Goal: Information Seeking & Learning: Learn about a topic

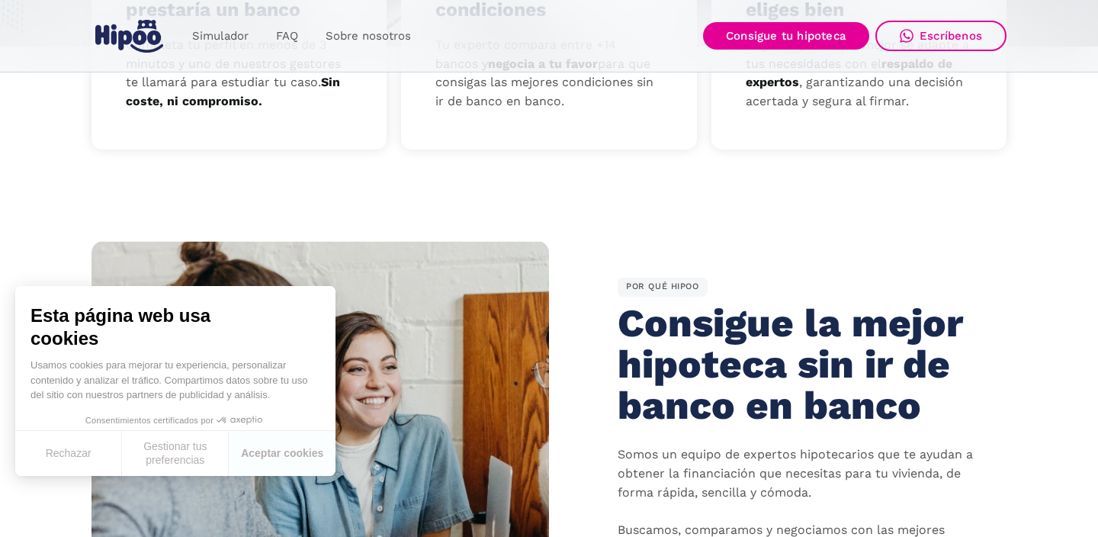
scroll to position [705, 0]
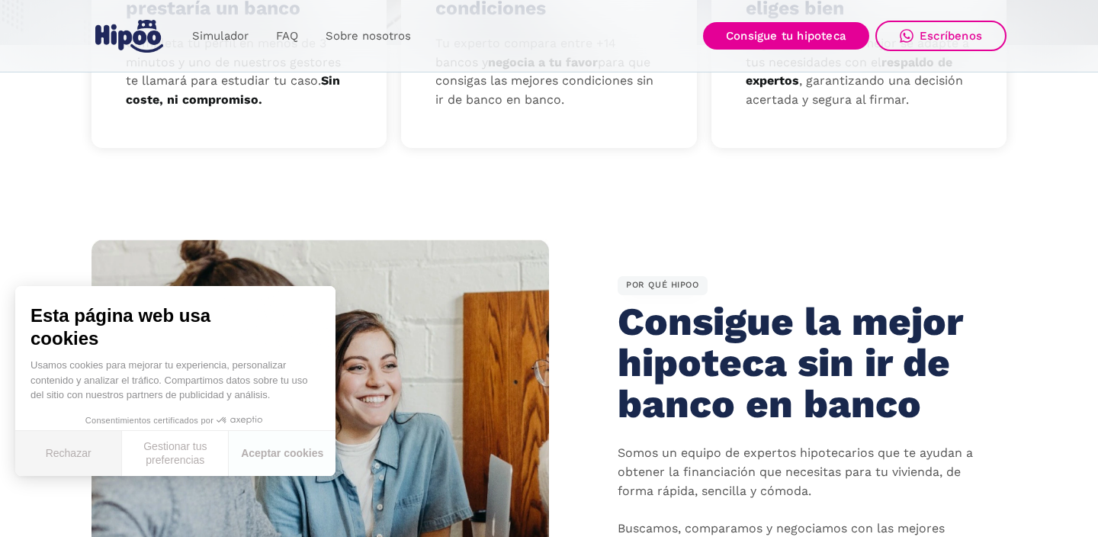
click at [72, 458] on button "Rechazar" at bounding box center [68, 453] width 107 height 45
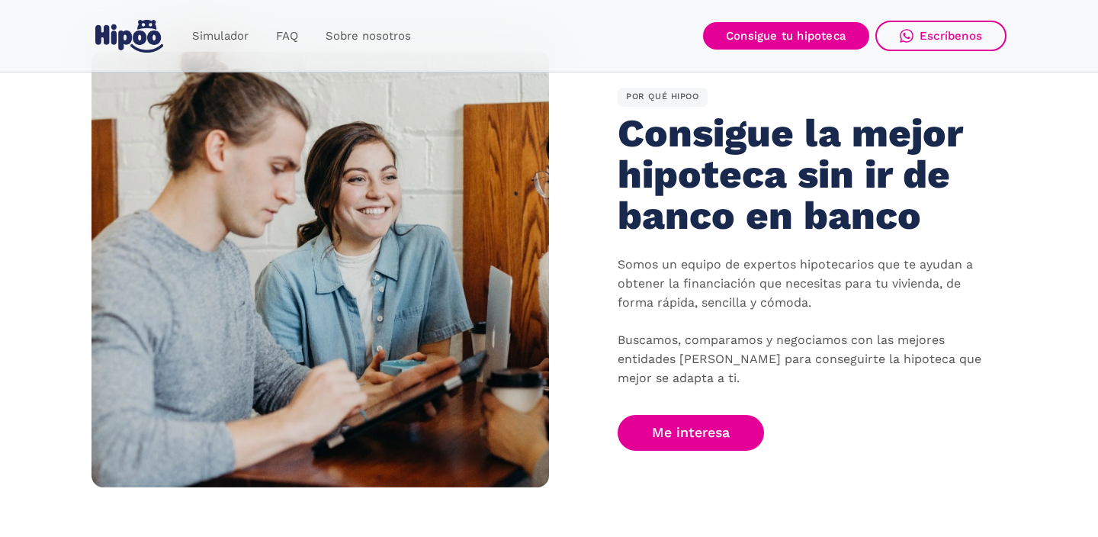
scroll to position [876, 0]
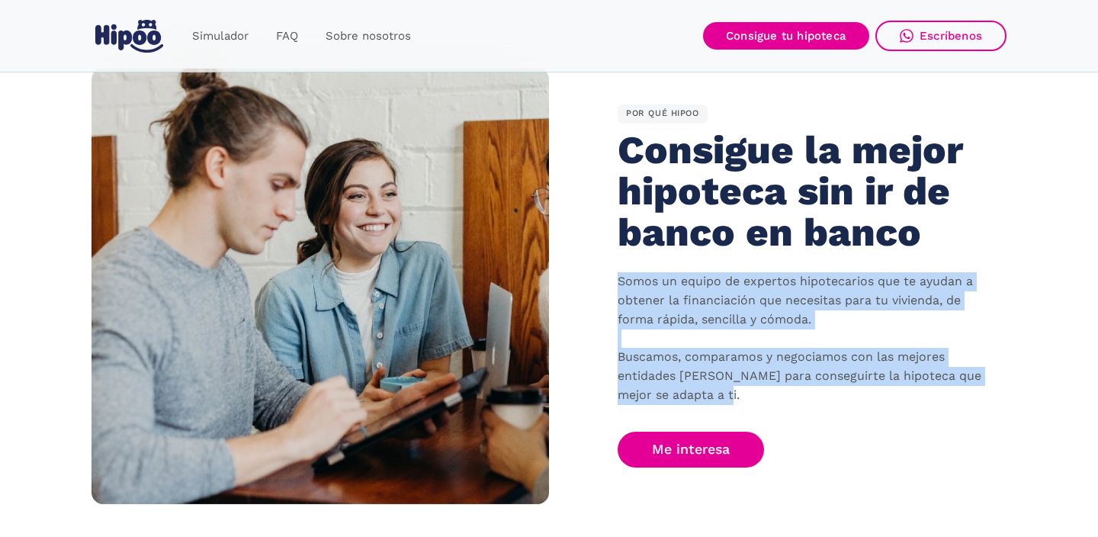
drag, startPoint x: 618, startPoint y: 277, endPoint x: 769, endPoint y: 412, distance: 202.4
click at [769, 412] on div "POR QUÉ HIPOO Consigue la mejor hipoteca sin ir de banco en banco Somos un equi…" at bounding box center [777, 285] width 457 height 363
copy p "Somos un equipo de expertos hipotecarios que te ayudan a obtener la financiació…"
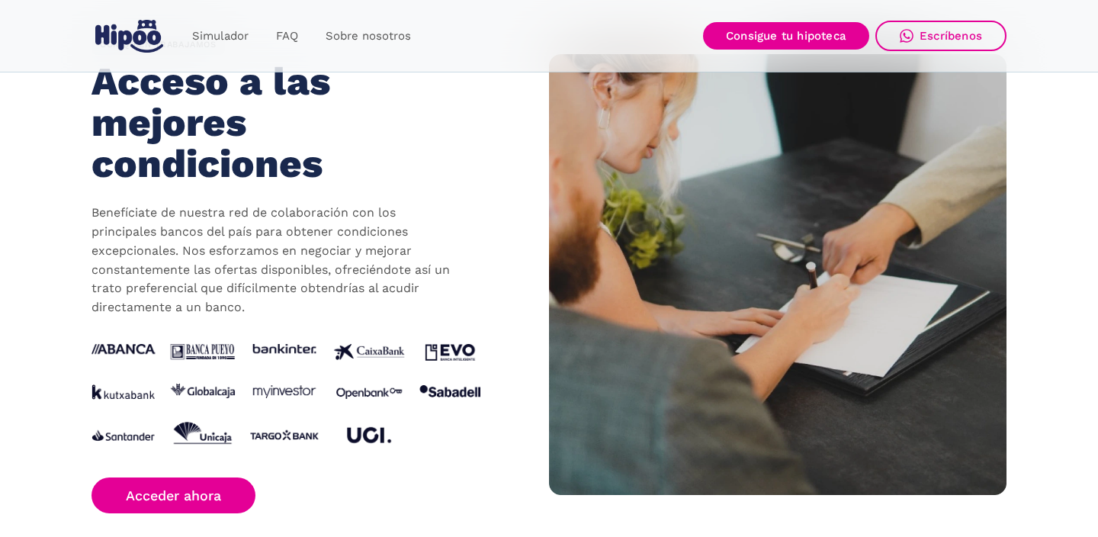
scroll to position [1440, 0]
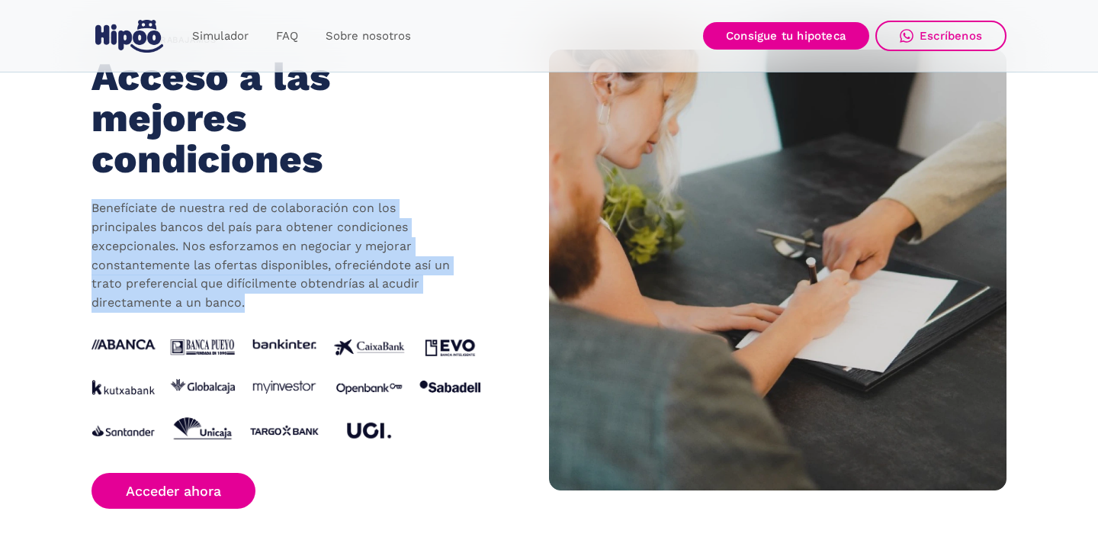
drag, startPoint x: 91, startPoint y: 205, endPoint x: 256, endPoint y: 305, distance: 192.5
click at [257, 306] on p "Benefíciate de nuestra red de colaboración con los principales bancos del país …" at bounding box center [274, 256] width 366 height 114
copy p "Benefíciate de nuestra red de colaboración con los principales bancos del país …"
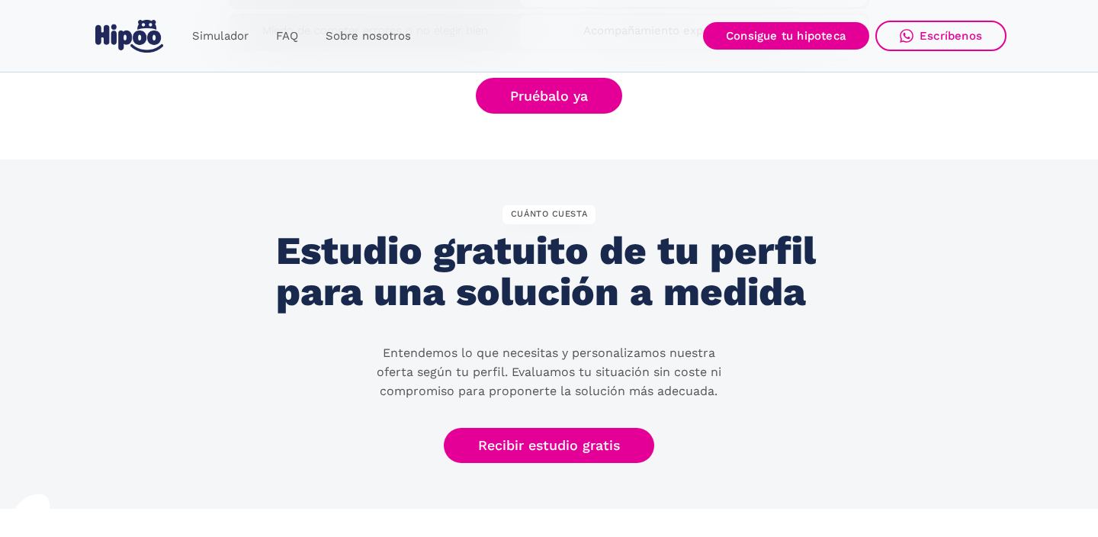
scroll to position [2989, 0]
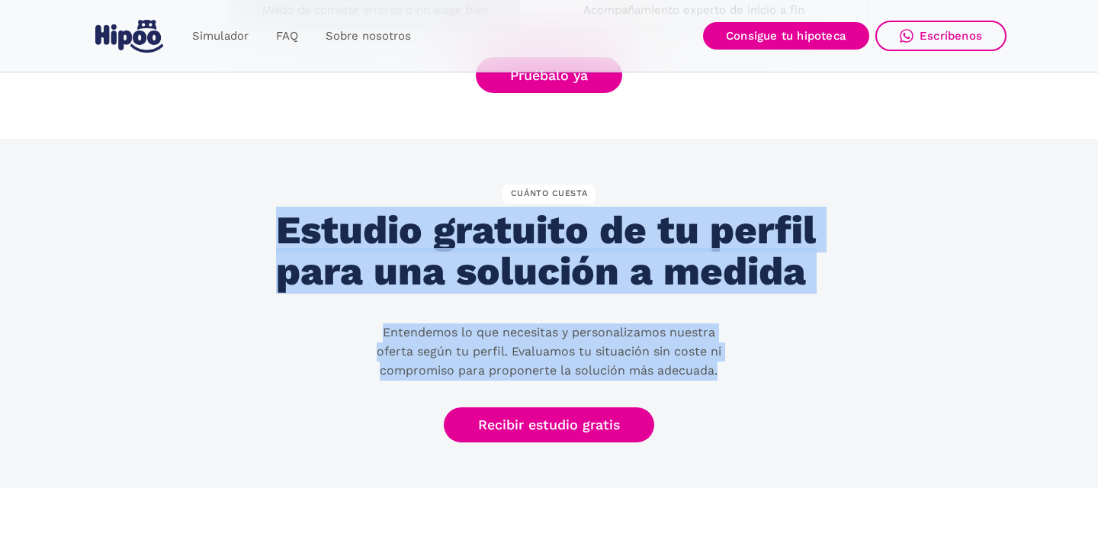
drag, startPoint x: 277, startPoint y: 222, endPoint x: 724, endPoint y: 364, distance: 469.3
click at [723, 365] on div "CUÁNTO CUESTA Estudio gratuito de tu perfil para una solución a medida Entendem…" at bounding box center [549, 313] width 546 height 258
copy div "Estudio gratuito de tu perfil para una solución a medida Entendemos lo que nece…"
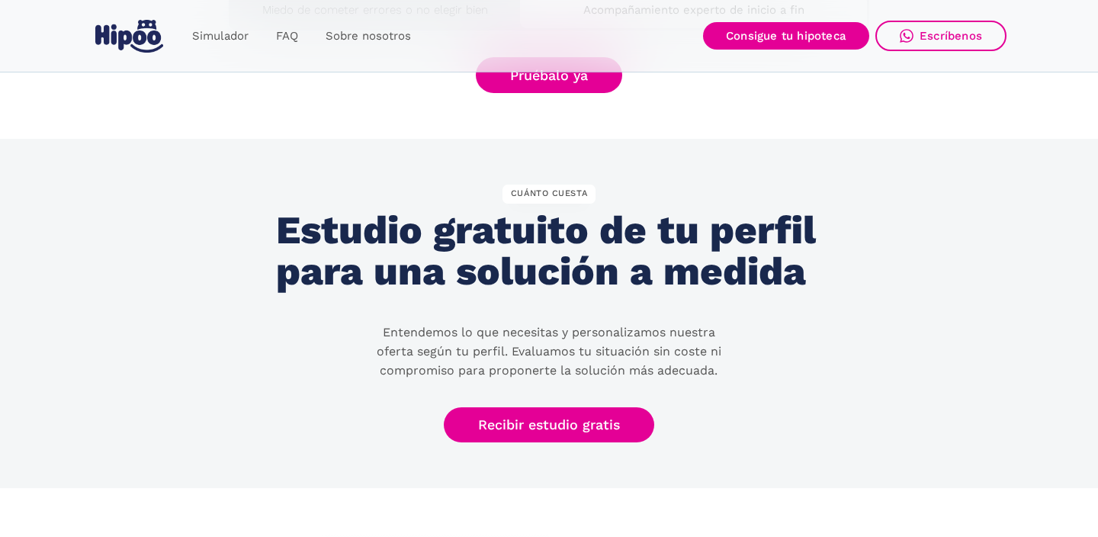
click at [699, 452] on section "CUÁNTO CUESTA Estudio gratuito de tu perfil para una solución a medida Entendem…" at bounding box center [549, 314] width 1098 height 350
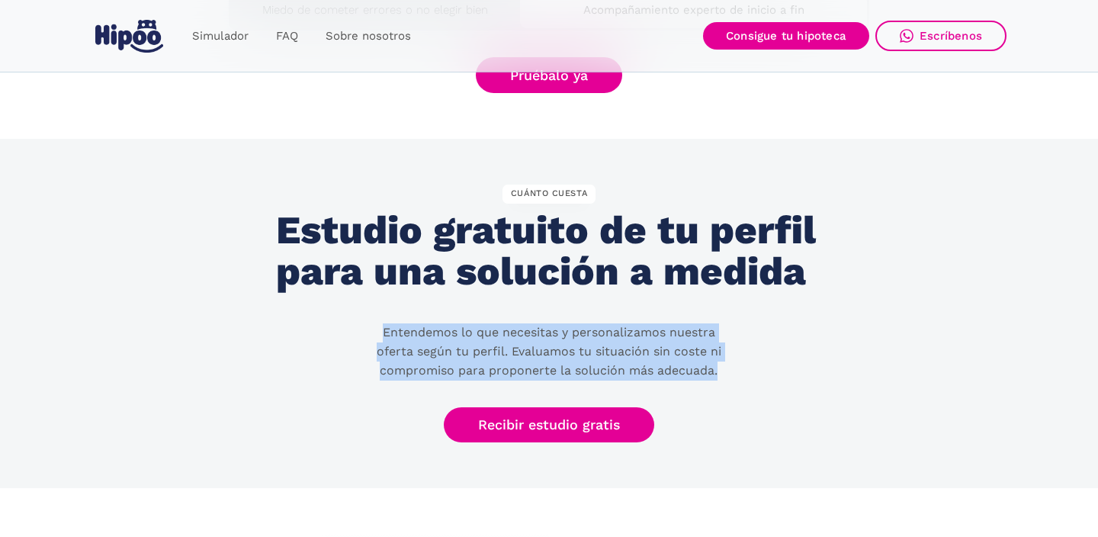
drag, startPoint x: 381, startPoint y: 332, endPoint x: 724, endPoint y: 378, distance: 346.0
click at [724, 378] on p "Entendemos lo que necesitas y personalizamos nuestra oferta según tu perfil. Ev…" at bounding box center [549, 351] width 366 height 56
copy p "Entendemos lo que necesitas y personalizamos nuestra oferta según tu perfil. Ev…"
